Goal: Task Accomplishment & Management: Use online tool/utility

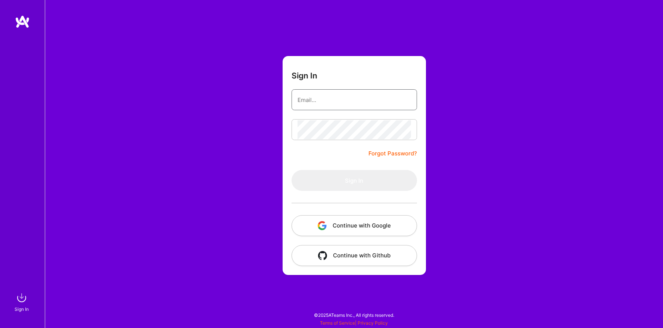
type input "megasoft78@gmail.com"
click at [286, 148] on form "Sign In megasoft78@gmail.com Forgot Password? Sign In Continue with Google Cont…" at bounding box center [354, 165] width 143 height 219
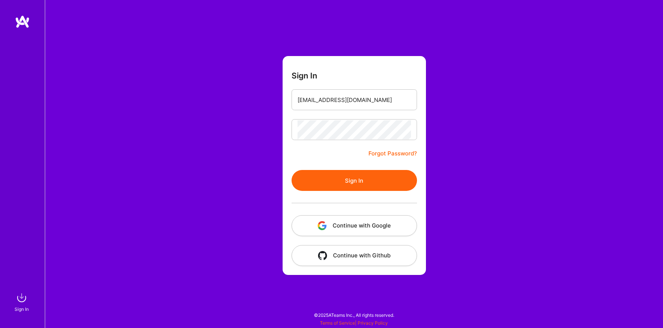
click at [346, 175] on button "Sign In" at bounding box center [354, 180] width 125 height 21
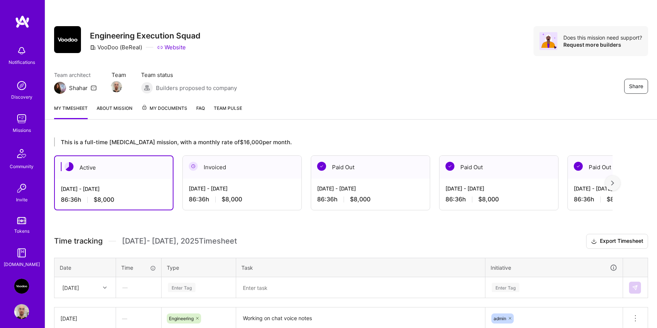
scroll to position [102, 0]
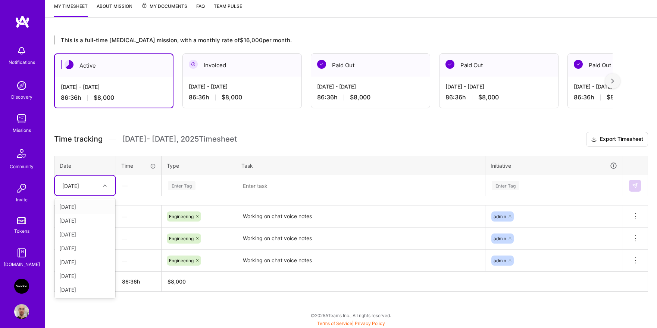
click at [102, 185] on div at bounding box center [106, 186] width 12 height 10
click at [151, 214] on div "—" at bounding box center [138, 216] width 45 height 20
click at [100, 177] on div "Sat, Aug 23" at bounding box center [85, 185] width 60 height 20
click at [85, 271] on div "Thu, Aug 21" at bounding box center [85, 276] width 60 height 14
click at [202, 191] on div "Enter Tag" at bounding box center [199, 185] width 74 height 19
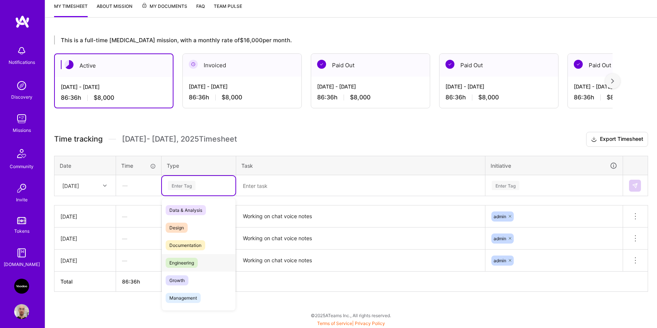
click at [190, 261] on span "Engineering" at bounding box center [182, 263] width 32 height 10
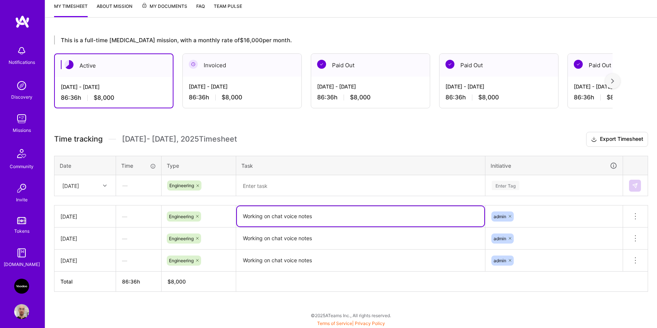
click at [275, 217] on textarea "Working on chat voice notes" at bounding box center [360, 216] width 247 height 20
click at [276, 194] on textarea at bounding box center [360, 185] width 247 height 19
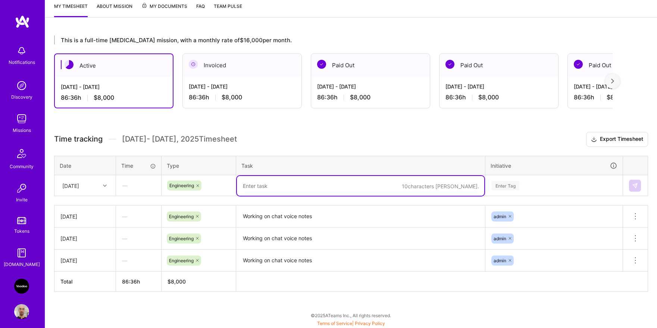
paste textarea "Working on chat voice notes"
type textarea "Working on chat voice notes"
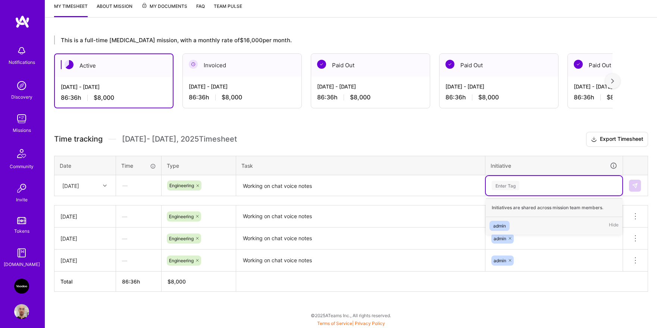
click at [513, 185] on div "Enter Tag" at bounding box center [506, 186] width 28 height 12
drag, startPoint x: 509, startPoint y: 224, endPoint x: 523, endPoint y: 221, distance: 14.4
click at [509, 224] on span "admin" at bounding box center [500, 226] width 20 height 10
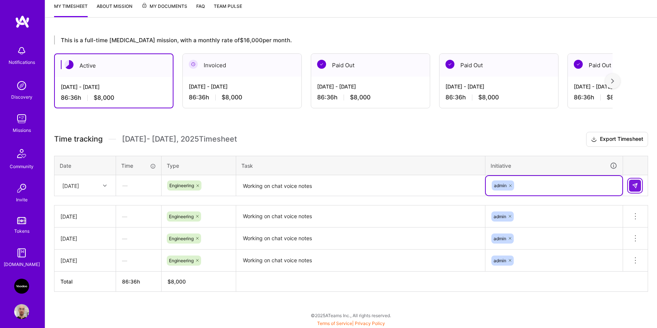
click at [631, 183] on button at bounding box center [635, 186] width 12 height 12
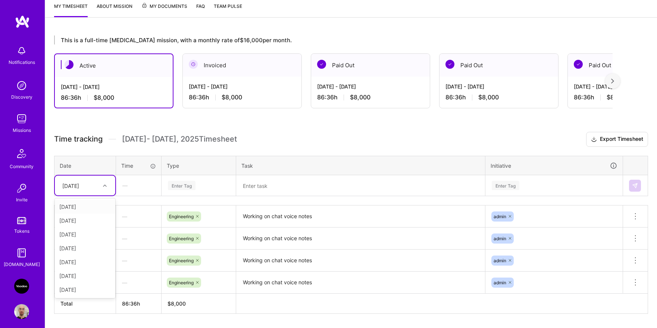
click at [108, 186] on div at bounding box center [106, 186] width 12 height 10
click at [90, 278] on div "Fri, Aug 22" at bounding box center [85, 276] width 60 height 14
click at [201, 192] on div "Enter Tag" at bounding box center [199, 185] width 74 height 19
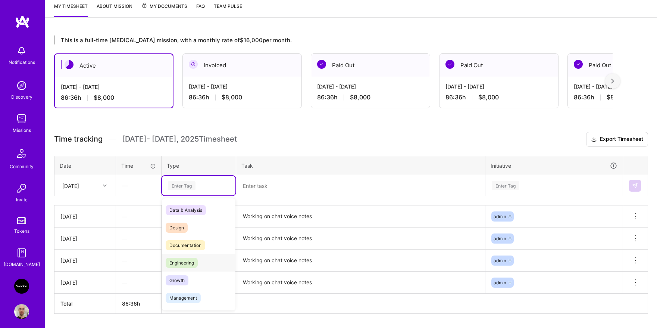
click at [194, 259] on span "Engineering" at bounding box center [182, 263] width 32 height 10
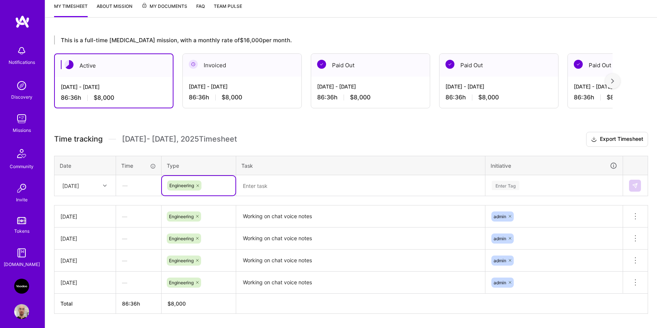
click at [262, 189] on textarea at bounding box center [360, 186] width 247 height 20
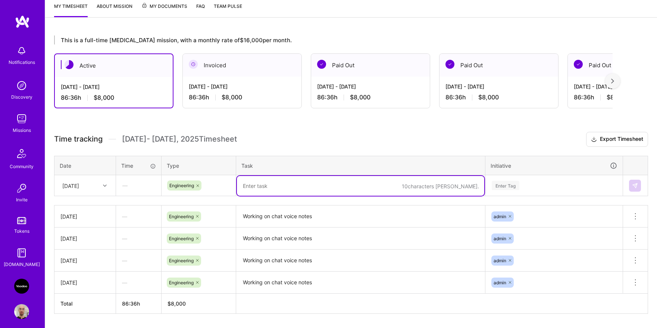
paste textarea "Working on chat voice notes"
type textarea "Working on chat voice notes"
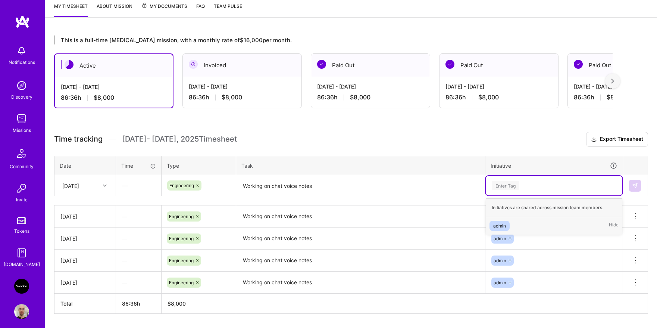
click at [554, 184] on div "Enter Tag" at bounding box center [554, 185] width 126 height 9
click at [535, 219] on div "admin Hide" at bounding box center [554, 226] width 137 height 18
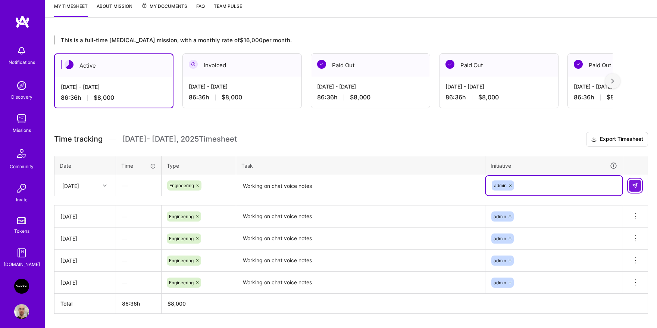
click at [638, 183] on img at bounding box center [635, 186] width 6 height 6
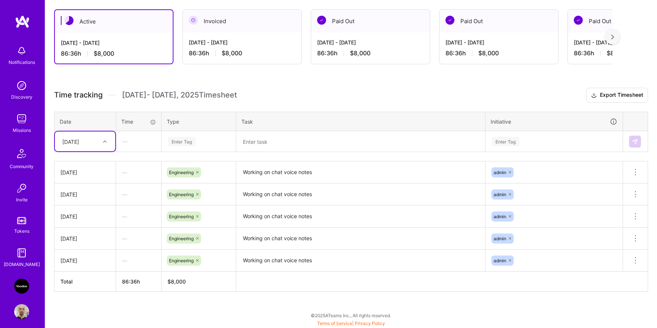
scroll to position [141, 0]
